Goal: Task Accomplishment & Management: Manage account settings

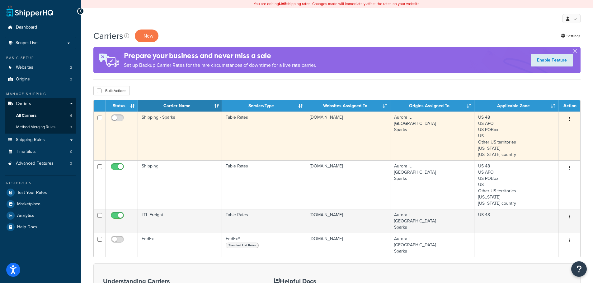
drag, startPoint x: 117, startPoint y: 120, endPoint x: 123, endPoint y: 133, distance: 14.3
click at [117, 120] on input "checkbox" at bounding box center [117, 120] width 17 height 8
checkbox input "true"
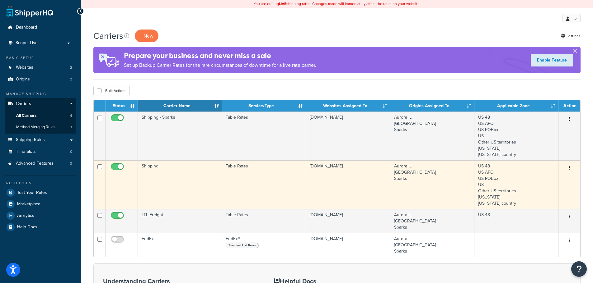
click at [118, 166] on input "checkbox" at bounding box center [117, 169] width 17 height 8
checkbox input "false"
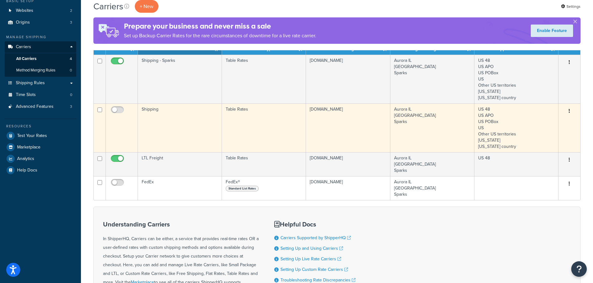
scroll to position [62, 0]
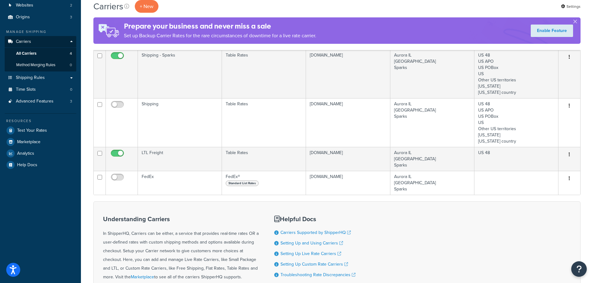
click at [194, 204] on div "Understanding Carriers In ShipperHQ, Carriers can be either, a service that pro…" at bounding box center [336, 261] width 487 height 119
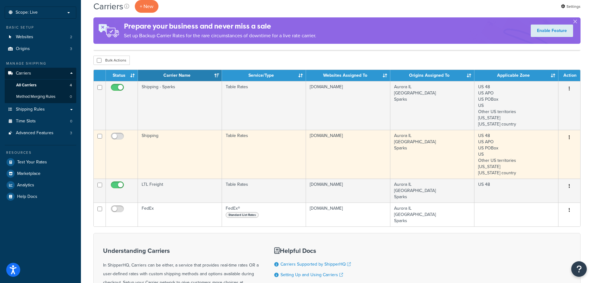
scroll to position [0, 0]
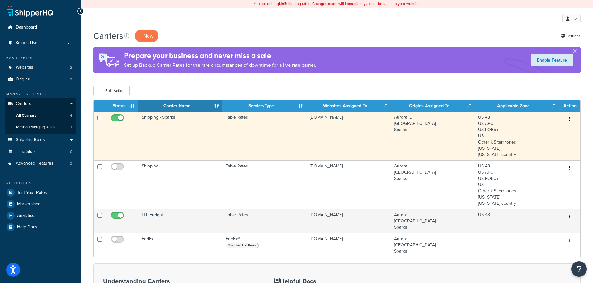
click at [119, 119] on input "checkbox" at bounding box center [117, 120] width 17 height 8
checkbox input "false"
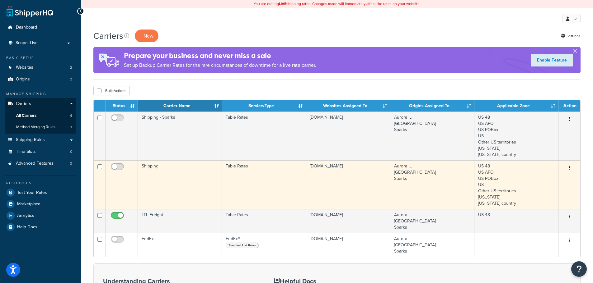
click at [121, 165] on input "checkbox" at bounding box center [117, 169] width 17 height 8
checkbox input "true"
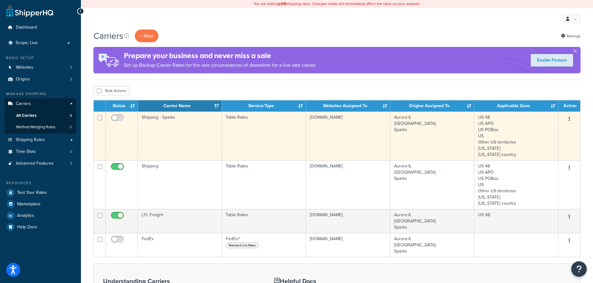
drag, startPoint x: 116, startPoint y: 116, endPoint x: 133, endPoint y: 160, distance: 46.5
click at [116, 118] on input "checkbox" at bounding box center [117, 120] width 17 height 8
checkbox input "true"
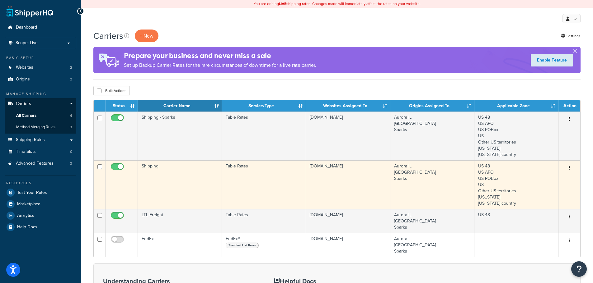
click at [120, 167] on input "checkbox" at bounding box center [117, 169] width 17 height 8
checkbox input "false"
